Goal: Information Seeking & Learning: Learn about a topic

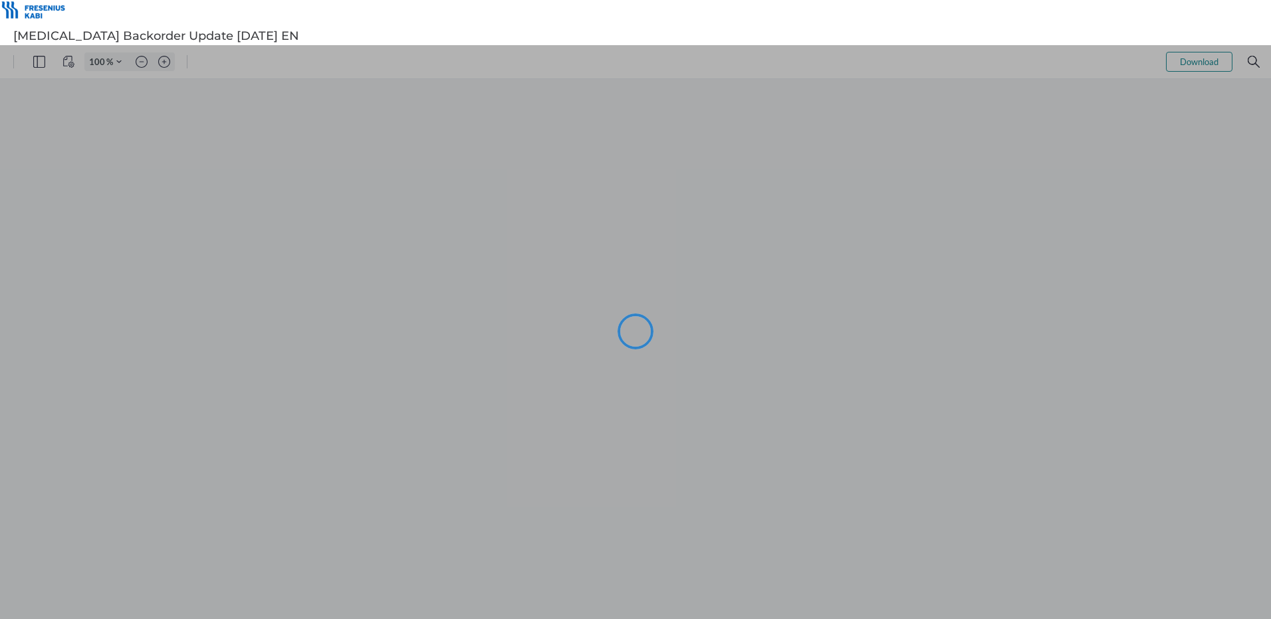
type input "102"
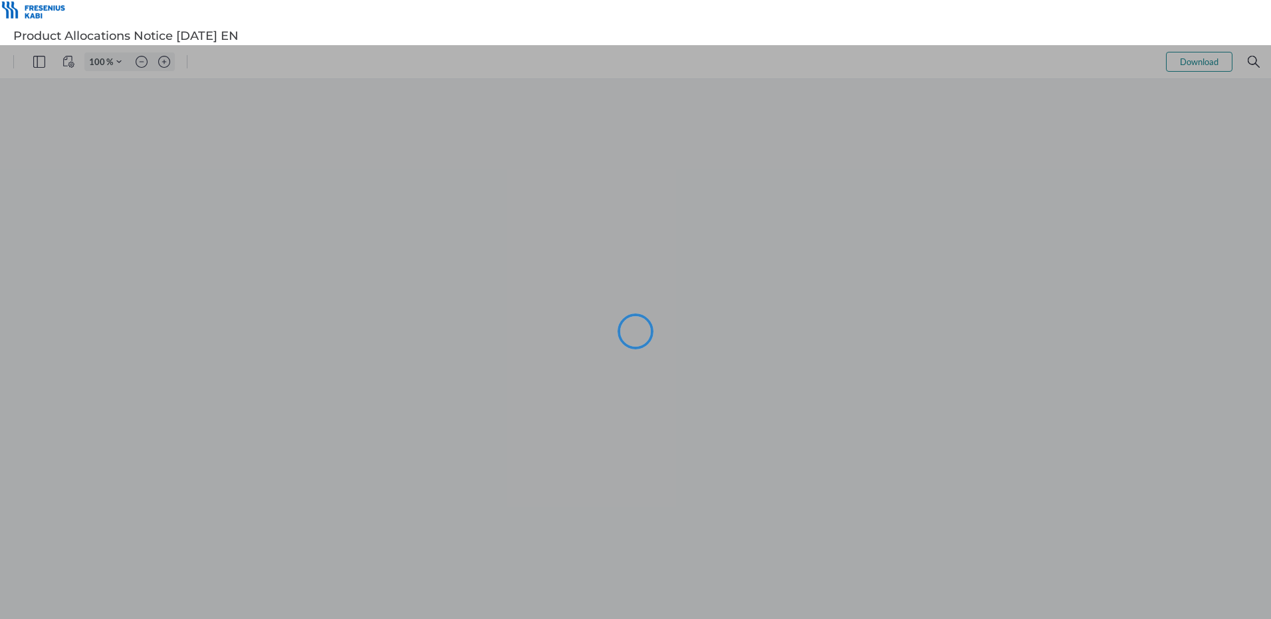
type input "102"
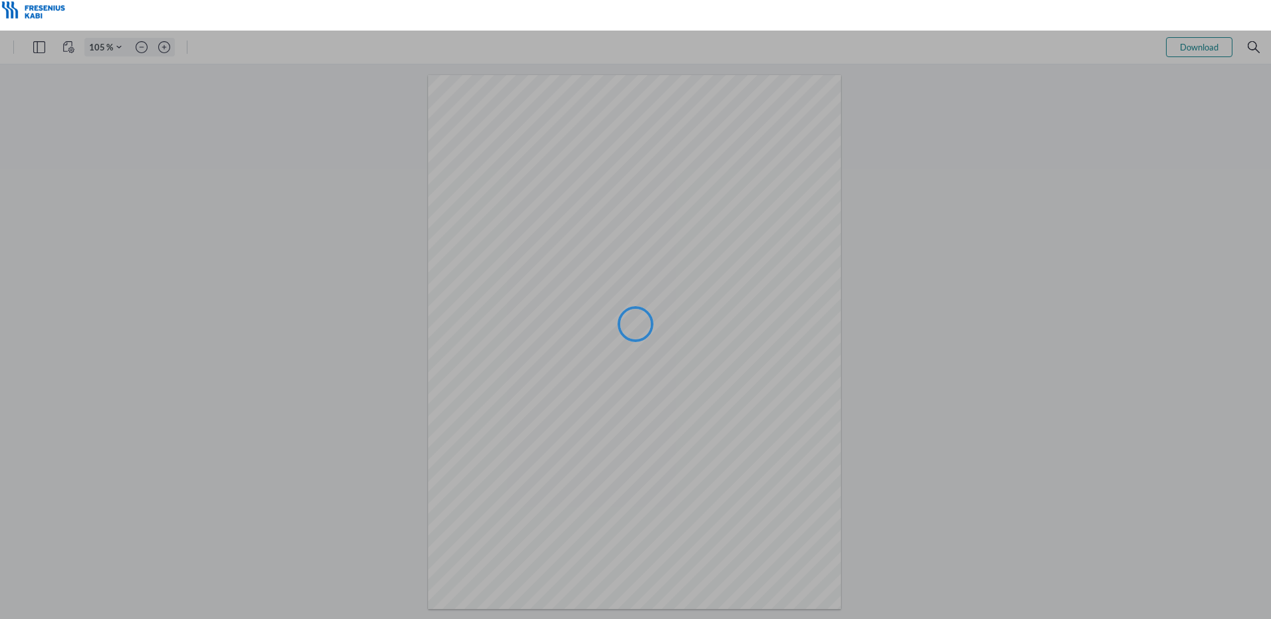
type input "102"
